Goal: Information Seeking & Learning: Learn about a topic

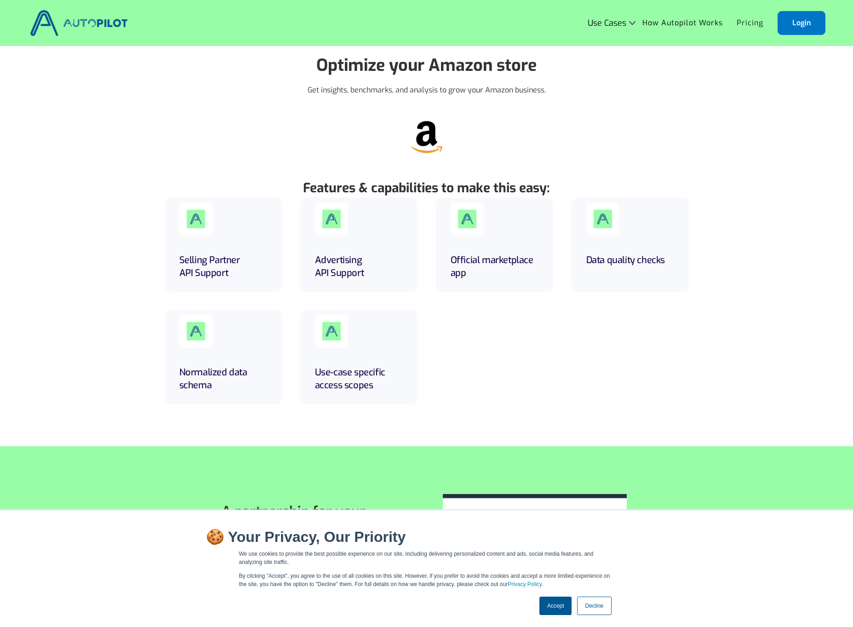
click at [741, 18] on link "Pricing" at bounding box center [750, 22] width 40 height 17
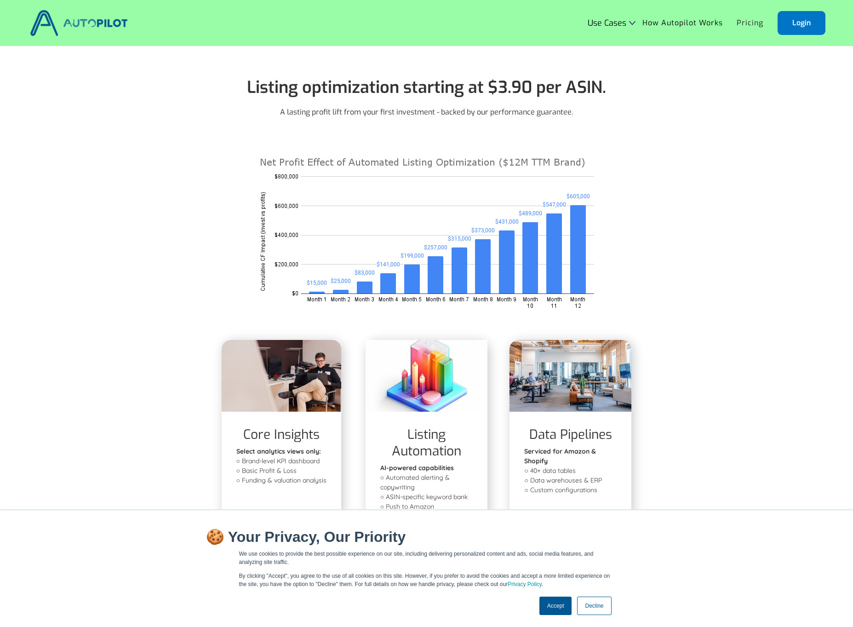
click at [562, 609] on link "Accept" at bounding box center [556, 606] width 33 height 18
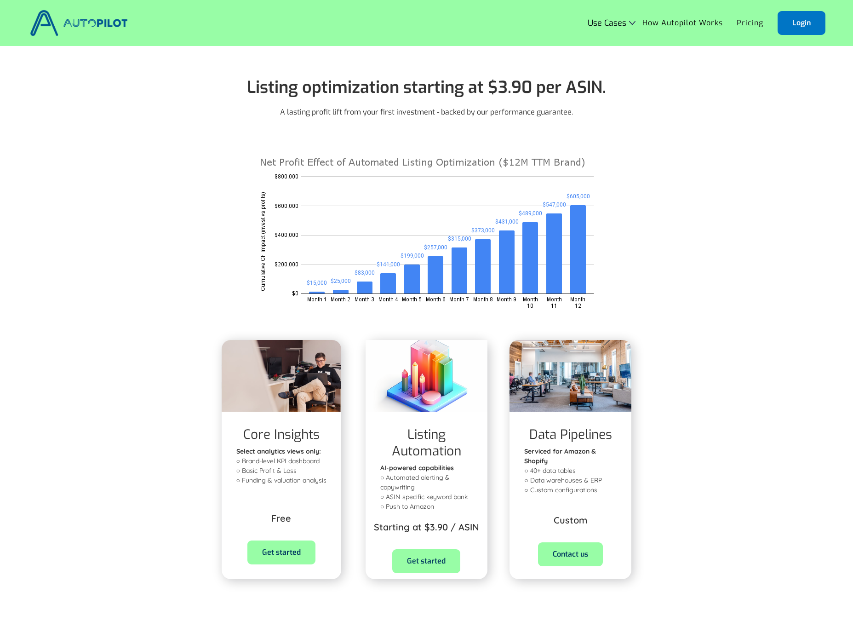
click at [113, 288] on div "Listing optimization starting at $3.90 per ASIN. A lasting profit lift from you…" at bounding box center [426, 331] width 853 height 570
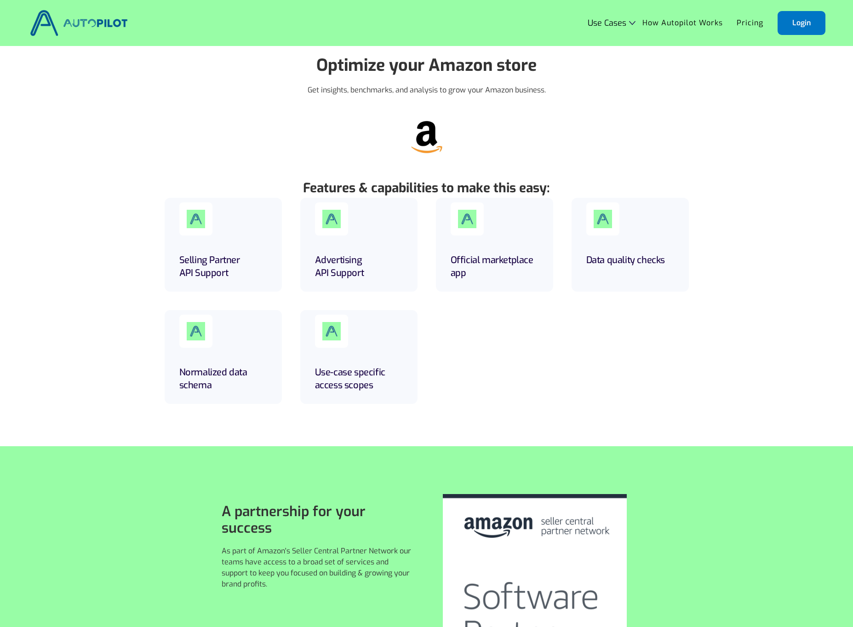
click at [121, 23] on img at bounding box center [79, 22] width 103 height 31
